Goal: Check status: Check status

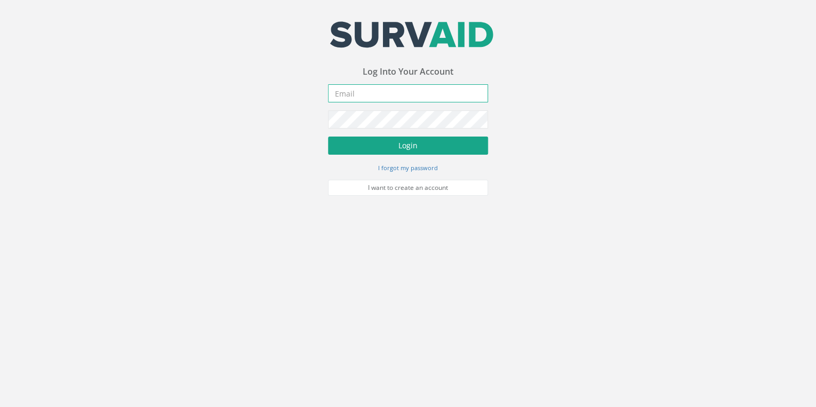
type input "[EMAIL_ADDRESS][DOMAIN_NAME]"
click at [419, 137] on button "Login" at bounding box center [408, 146] width 160 height 18
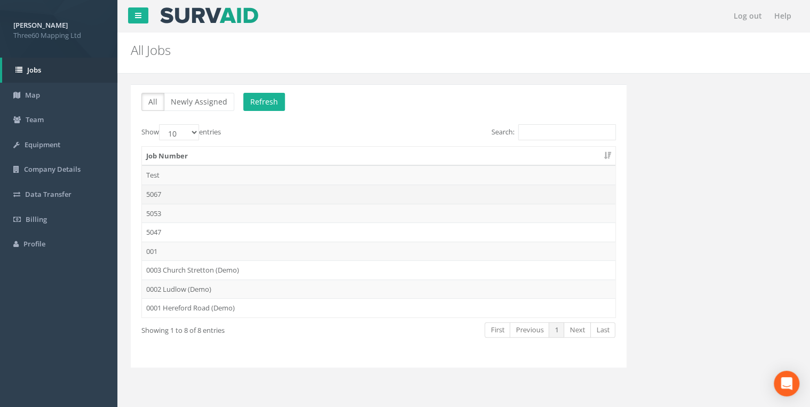
click at [158, 190] on td "5067" at bounding box center [378, 194] width 473 height 19
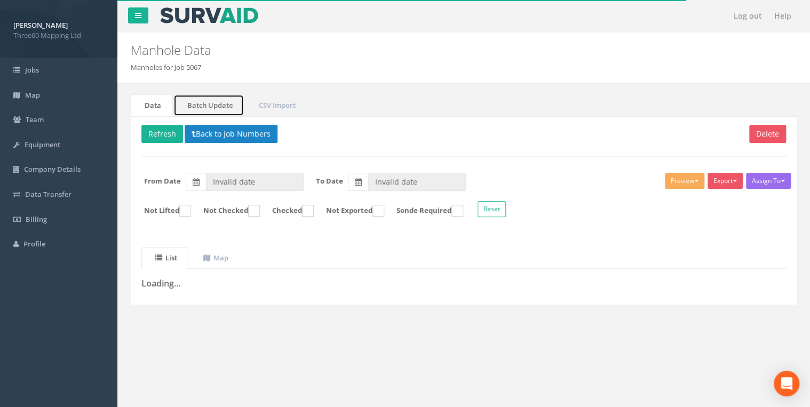
click at [213, 100] on link "Batch Update" at bounding box center [208, 105] width 70 height 22
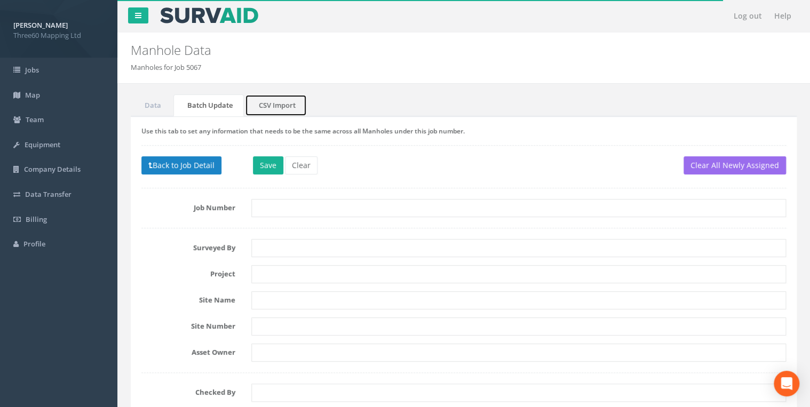
click at [251, 102] on link "CSV Import" at bounding box center [276, 105] width 62 height 22
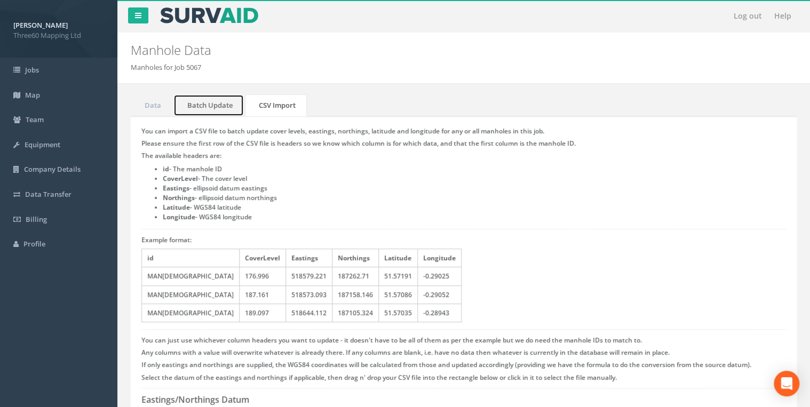
click at [182, 107] on link "Batch Update" at bounding box center [208, 105] width 70 height 22
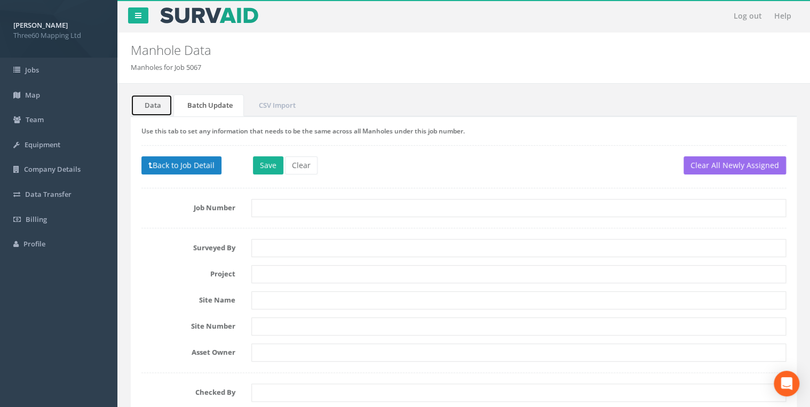
click at [160, 110] on link "Data" at bounding box center [152, 105] width 42 height 22
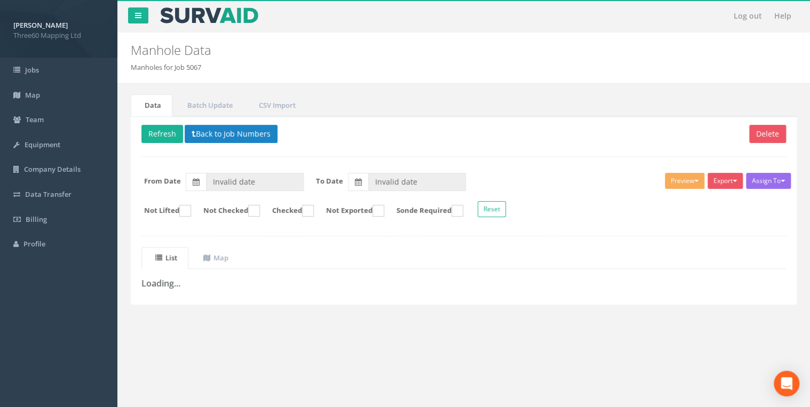
drag, startPoint x: 218, startPoint y: 64, endPoint x: 129, endPoint y: 46, distance: 90.9
click at [129, 46] on div "Manhole Data Manholes for Job 5067" at bounding box center [407, 53] width 568 height 40
drag, startPoint x: 129, startPoint y: 46, endPoint x: 204, endPoint y: 71, distance: 79.8
click at [204, 71] on ol "Manholes for Job 5067" at bounding box center [407, 67] width 552 height 10
drag, startPoint x: 208, startPoint y: 70, endPoint x: 129, endPoint y: 51, distance: 80.9
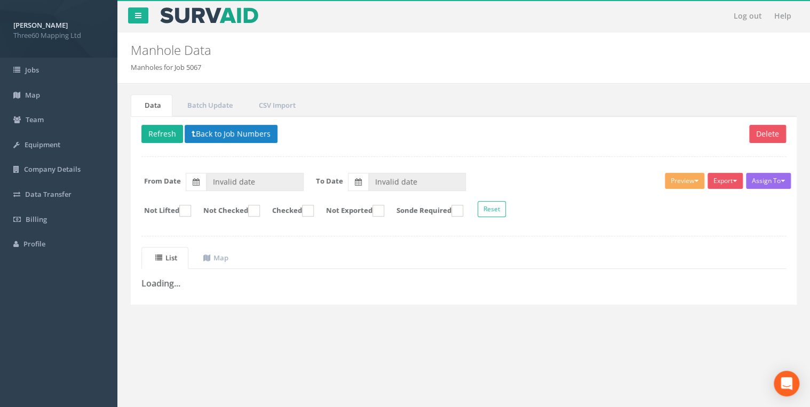
click at [129, 51] on div "Manhole Data Manholes for Job 5067" at bounding box center [407, 53] width 568 height 40
drag, startPoint x: 129, startPoint y: 51, endPoint x: 214, endPoint y: 66, distance: 86.7
click at [214, 66] on ol "Manholes for Job 5067" at bounding box center [407, 67] width 552 height 10
drag, startPoint x: 209, startPoint y: 67, endPoint x: 131, endPoint y: 45, distance: 80.5
click at [131, 45] on div "Manhole Data Manholes for Job 5067" at bounding box center [407, 53] width 568 height 40
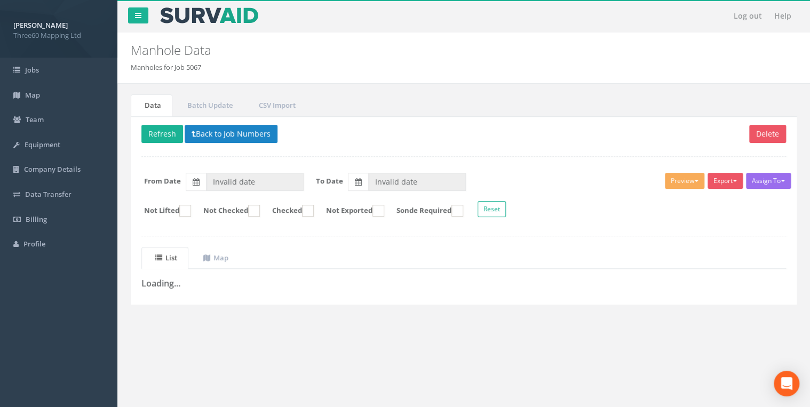
drag, startPoint x: 131, startPoint y: 45, endPoint x: 210, endPoint y: 70, distance: 82.5
click at [210, 70] on ol "Manholes for Job 5067" at bounding box center [407, 67] width 552 height 10
